Goal: Task Accomplishment & Management: Use online tool/utility

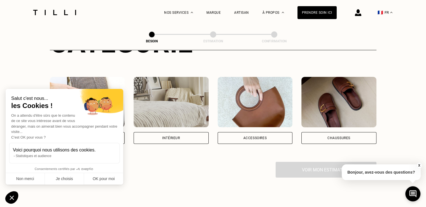
scroll to position [92, 0]
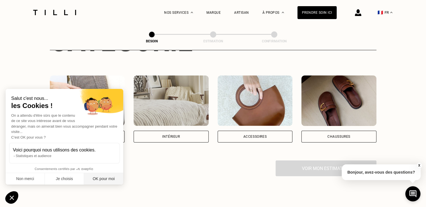
click at [95, 178] on button "OK pour moi" at bounding box center [103, 179] width 39 height 12
checkbox input "true"
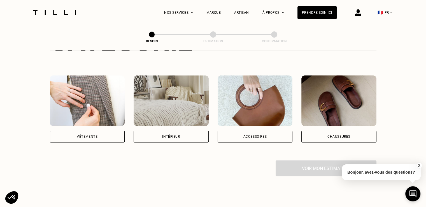
click at [155, 131] on div "Intérieur" at bounding box center [171, 137] width 75 height 12
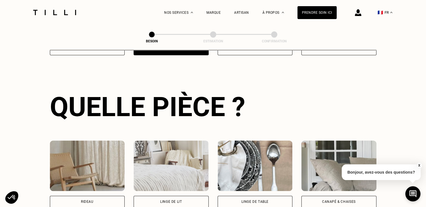
scroll to position [183, 0]
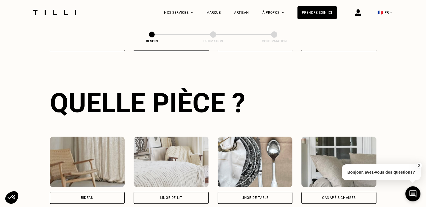
click at [86, 194] on div "Rideau" at bounding box center [87, 198] width 75 height 12
select select "FR"
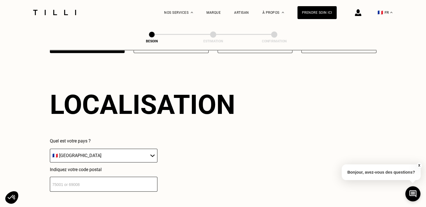
scroll to position [335, 0]
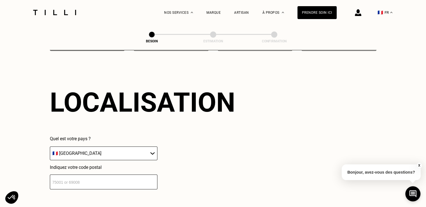
click at [145, 181] on input "number" at bounding box center [104, 181] width 108 height 15
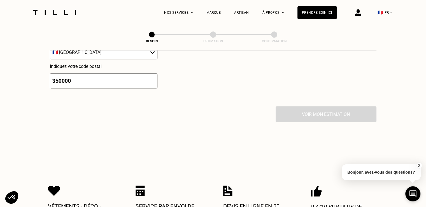
scroll to position [438, 0]
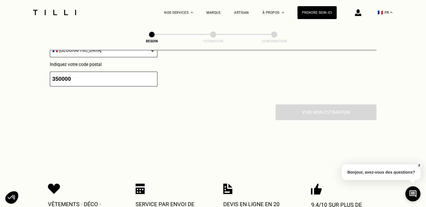
click at [341, 108] on div "Voir mon estimation" at bounding box center [213, 112] width 327 height 16
click at [120, 76] on input "350000" at bounding box center [104, 78] width 108 height 15
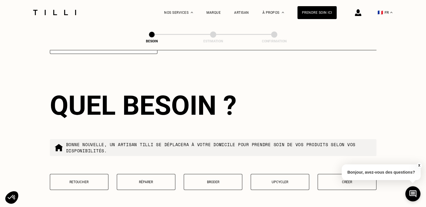
scroll to position [475, 0]
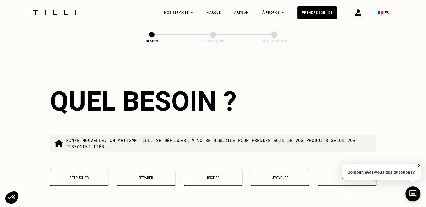
type input "35000"
click at [88, 176] on p "Retoucher" at bounding box center [79, 178] width 52 height 4
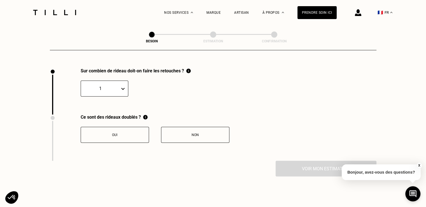
scroll to position [619, 0]
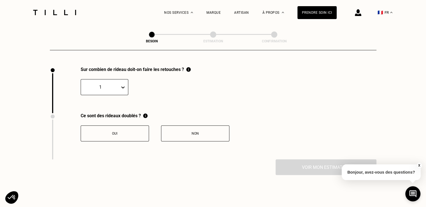
click at [209, 131] on button "Non" at bounding box center [195, 133] width 68 height 16
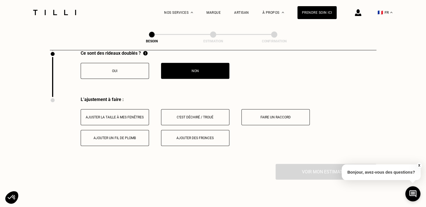
scroll to position [711, 0]
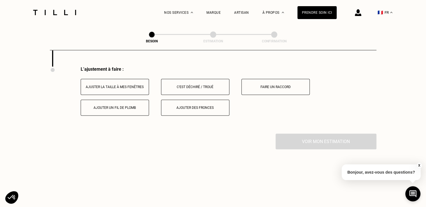
click at [140, 86] on button "Ajuster la taille à mes fenêtres" at bounding box center [115, 87] width 68 height 16
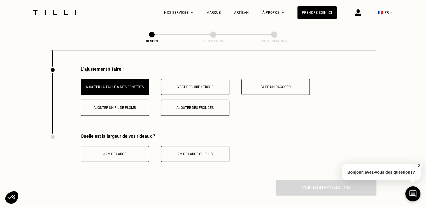
click at [123, 152] on div "< 2m de large" at bounding box center [115, 154] width 62 height 4
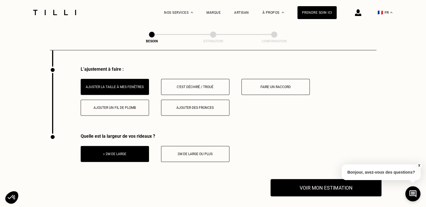
click at [299, 185] on button "Voir mon estimation" at bounding box center [326, 187] width 111 height 17
